Goal: Task Accomplishment & Management: Complete application form

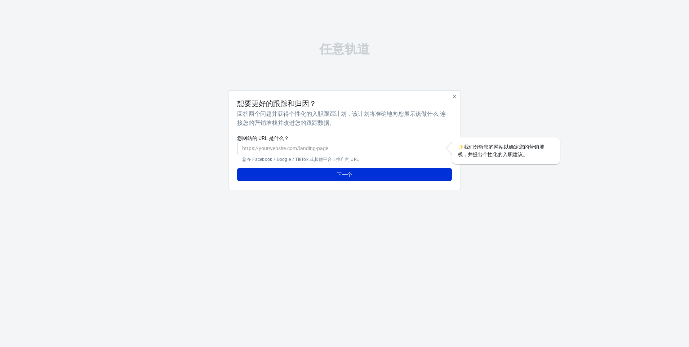
click at [453, 97] on icon "button" at bounding box center [455, 97] width 6 height 6
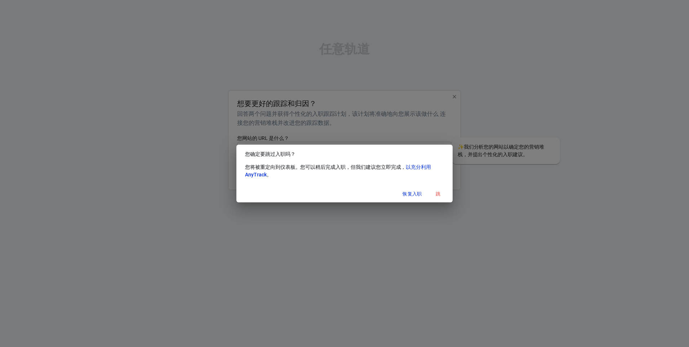
click at [438, 193] on button "跳" at bounding box center [438, 194] width 23 height 11
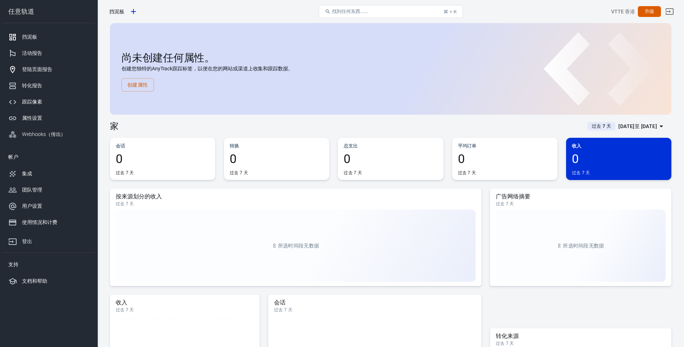
click at [40, 71] on div "登陆页面报告" at bounding box center [55, 70] width 67 height 8
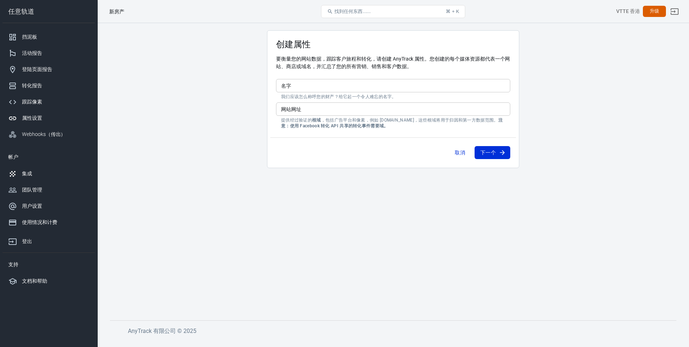
click at [21, 177] on div at bounding box center [15, 173] width 14 height 9
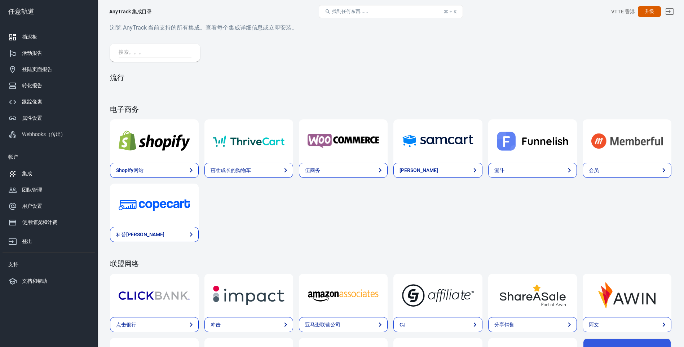
click at [34, 37] on div "挡泥板" at bounding box center [55, 37] width 67 height 8
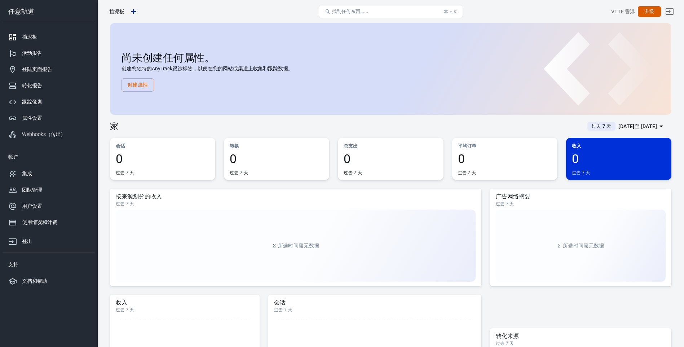
click at [142, 151] on div "会话 当前期间网站会话总数。 创建属性 0 过去 7 天" at bounding box center [162, 159] width 105 height 42
click at [129, 145] on p "会话" at bounding box center [163, 146] width 94 height 8
click at [136, 83] on button "创建属性" at bounding box center [137, 84] width 32 height 13
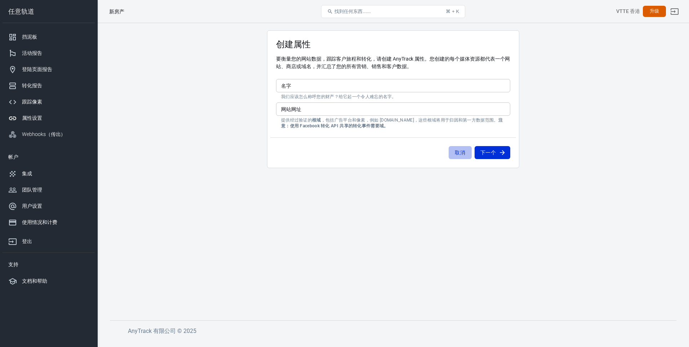
click at [460, 153] on button "取消" at bounding box center [460, 152] width 23 height 13
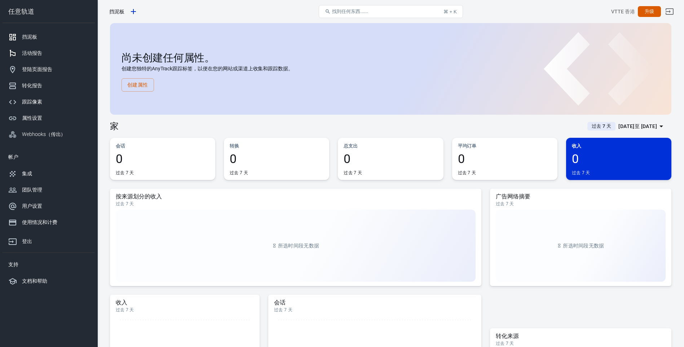
click at [37, 51] on div "活动报告" at bounding box center [55, 53] width 67 height 8
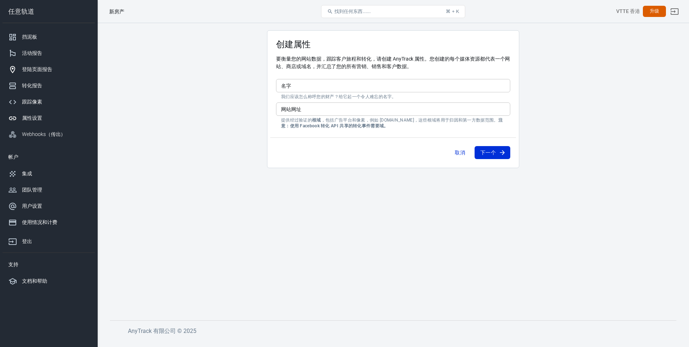
click at [37, 66] on div "登陆页面报告" at bounding box center [55, 70] width 67 height 8
click at [41, 68] on div "登陆页面报告" at bounding box center [55, 70] width 67 height 8
click at [38, 87] on div "转化报告" at bounding box center [55, 86] width 67 height 8
click at [34, 104] on div "跟踪像素" at bounding box center [55, 102] width 67 height 8
click at [35, 119] on div "属性设置" at bounding box center [55, 118] width 67 height 8
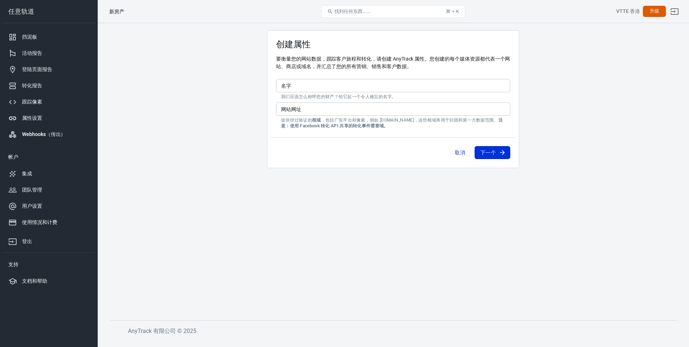
click at [35, 134] on div "Webhooks（传出）" at bounding box center [55, 134] width 67 height 8
click at [32, 176] on div "集成" at bounding box center [55, 174] width 67 height 8
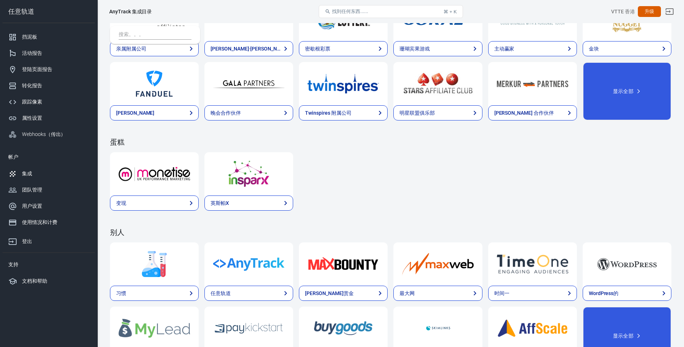
scroll to position [1032, 0]
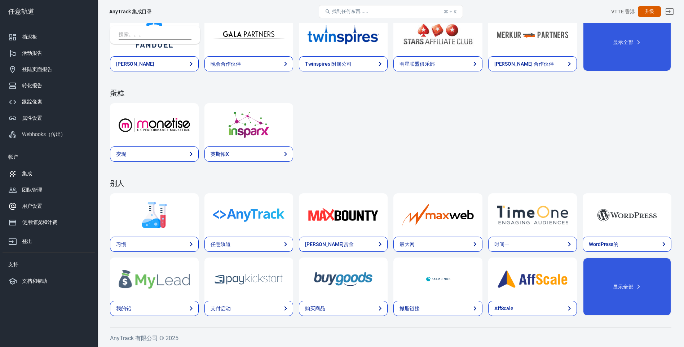
click at [43, 212] on link "用户设置" at bounding box center [49, 206] width 92 height 16
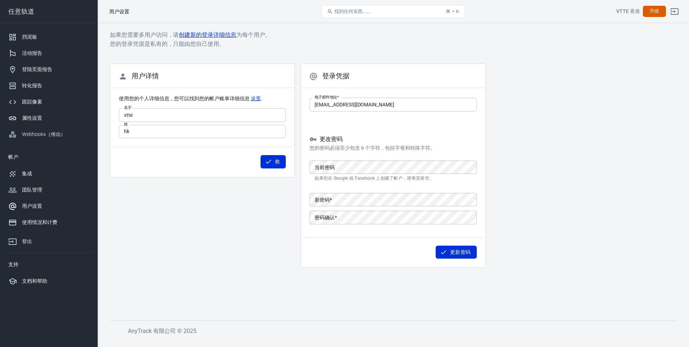
click at [32, 118] on div "属性设置" at bounding box center [55, 118] width 67 height 8
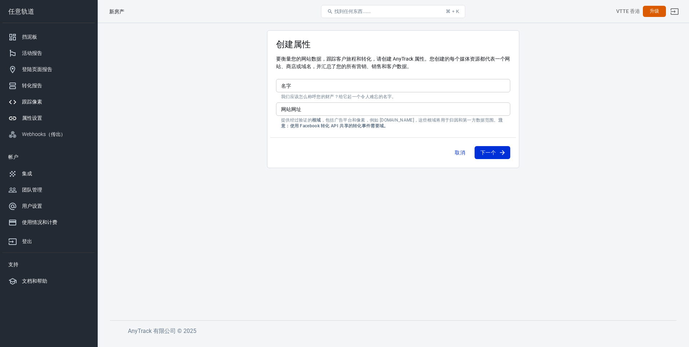
click at [31, 107] on link "跟踪像素" at bounding box center [49, 102] width 92 height 16
click at [39, 85] on div "转化报告" at bounding box center [55, 86] width 67 height 8
click at [41, 66] on div "登陆页面报告" at bounding box center [55, 70] width 67 height 8
click at [38, 46] on link "活动报告" at bounding box center [49, 53] width 92 height 16
click at [34, 35] on div "挡泥板" at bounding box center [55, 37] width 67 height 8
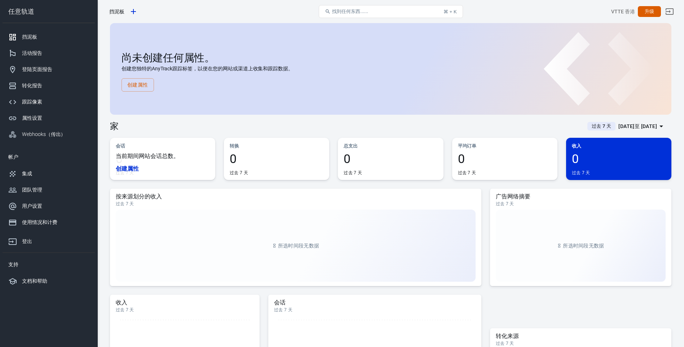
click at [146, 152] on p "当前期间网站会话总数。" at bounding box center [163, 155] width 94 height 7
click at [129, 167] on link "创建属性" at bounding box center [127, 168] width 23 height 7
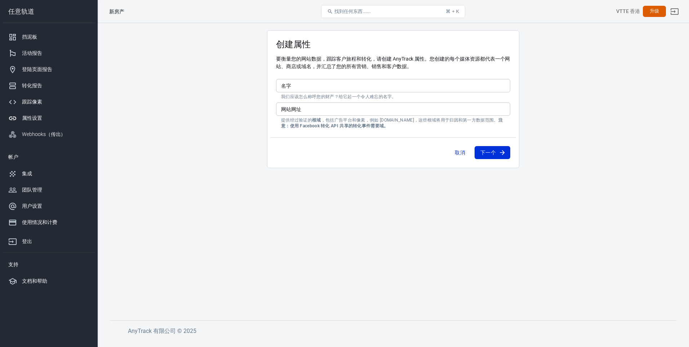
click at [338, 105] on input "网站网址" at bounding box center [393, 108] width 234 height 13
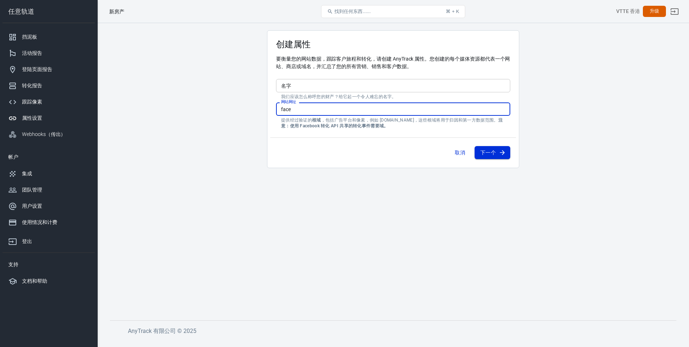
type input "face"
click at [494, 154] on font "下一个" at bounding box center [487, 152] width 15 height 9
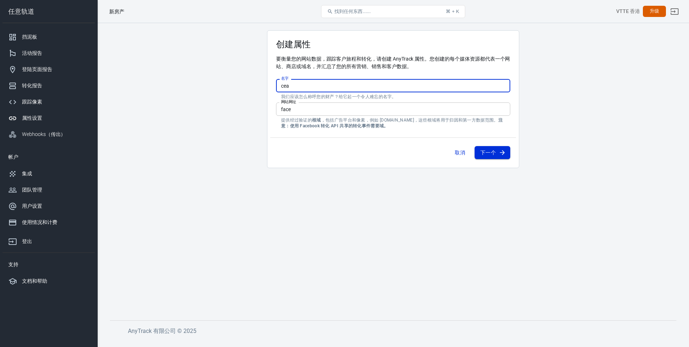
type input "cea"
click at [493, 153] on font "下一个" at bounding box center [487, 152] width 15 height 9
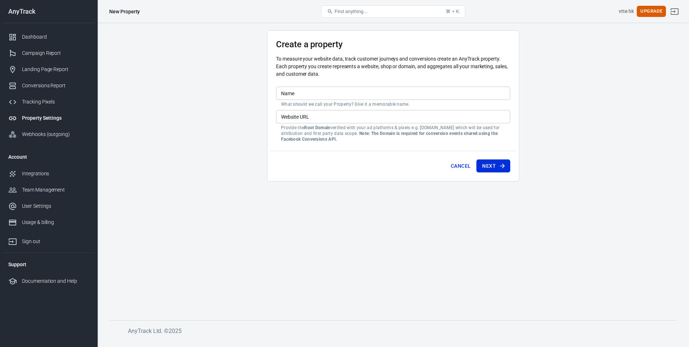
click at [324, 95] on input "Name" at bounding box center [393, 93] width 234 height 13
type input "face"
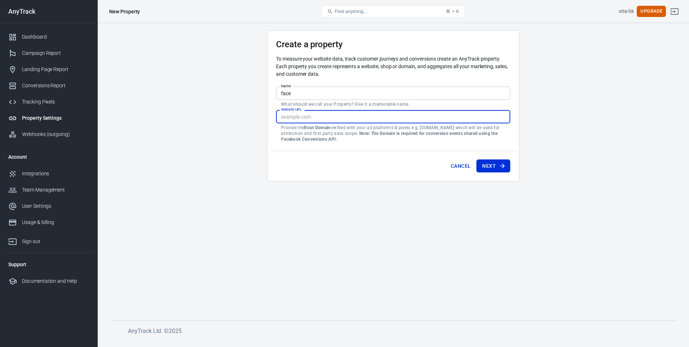
click at [318, 116] on input "Website URL" at bounding box center [393, 116] width 234 height 13
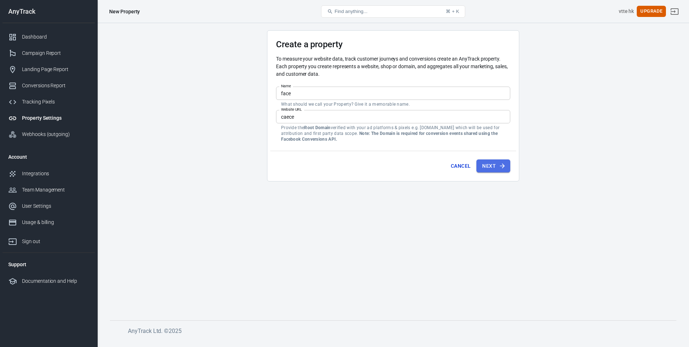
click at [494, 163] on button "Next" at bounding box center [493, 165] width 34 height 13
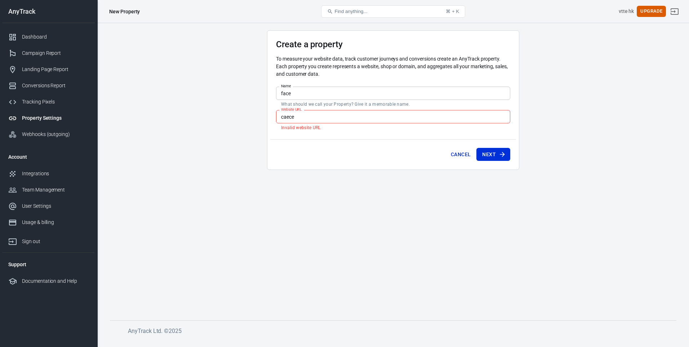
click at [337, 119] on input "caece" at bounding box center [393, 116] width 234 height 13
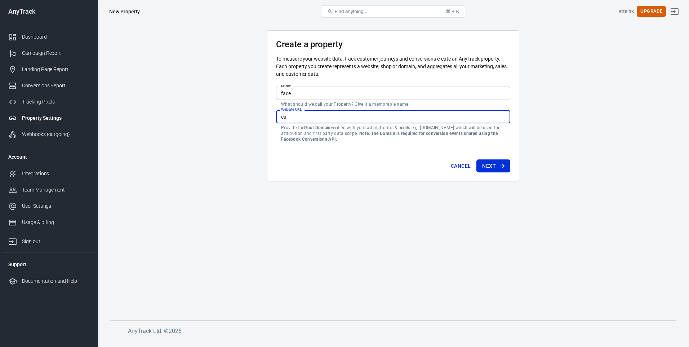
type input "c"
type input "[DOMAIN_NAME][URL]"
click at [497, 161] on button "Next" at bounding box center [493, 165] width 34 height 13
